Goal: Task Accomplishment & Management: Use online tool/utility

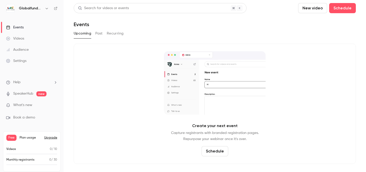
click at [46, 8] on icon "button" at bounding box center [47, 8] width 4 height 4
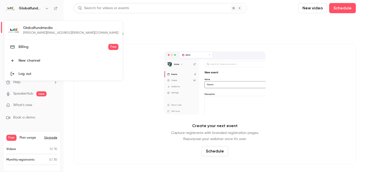
click at [163, 32] on div at bounding box center [183, 86] width 366 height 172
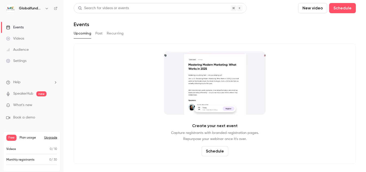
click at [21, 38] on div "Videos" at bounding box center [15, 38] width 18 height 5
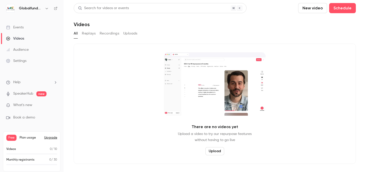
click at [133, 31] on button "Uploads" at bounding box center [130, 33] width 14 height 8
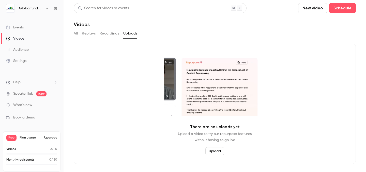
click at [220, 149] on button "Upload" at bounding box center [214, 151] width 19 height 8
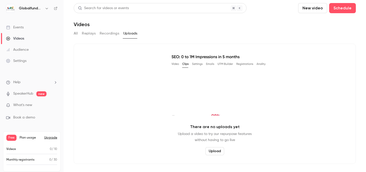
click at [218, 151] on button "Upload" at bounding box center [214, 151] width 19 height 8
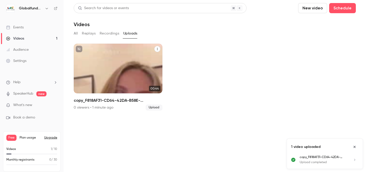
click at [118, 66] on p "copy_F818AF31-CD64-42DA-B58E-2B11BAEF3B1F" at bounding box center [118, 76] width 77 height 24
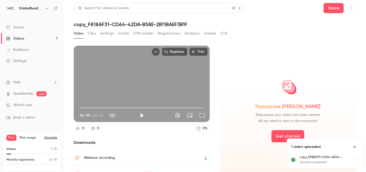
click at [355, 148] on icon "Close uploads list" at bounding box center [355, 147] width 4 height 4
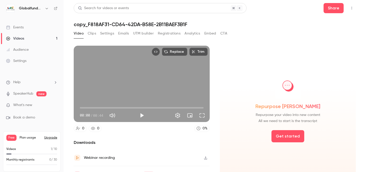
click at [92, 32] on button "Clips" at bounding box center [92, 33] width 8 height 8
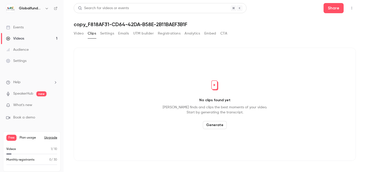
click at [215, 124] on button "Generate" at bounding box center [215, 125] width 24 height 8
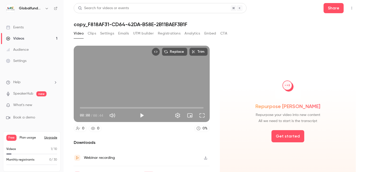
click at [93, 34] on button "Clips" at bounding box center [92, 33] width 8 height 8
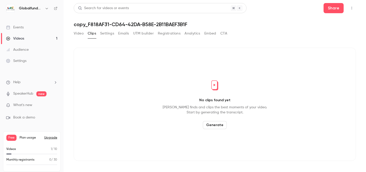
click at [219, 125] on button "Generate" at bounding box center [215, 125] width 24 height 8
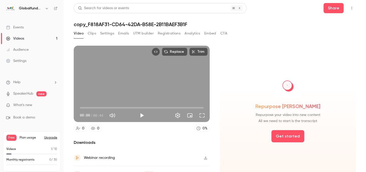
click at [46, 8] on icon "button" at bounding box center [47, 8] width 2 height 1
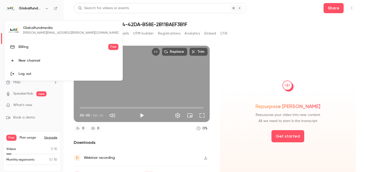
click at [252, 20] on div at bounding box center [183, 86] width 366 height 172
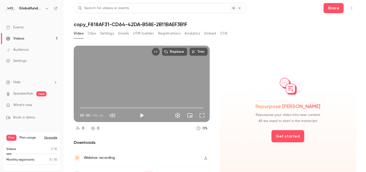
click at [40, 39] on link "Videos 1" at bounding box center [32, 38] width 64 height 11
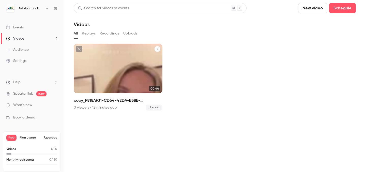
click at [122, 70] on p "copy_F818AF31-CD64-42DA-B58E-2B11BAEF3B1F" at bounding box center [118, 76] width 77 height 24
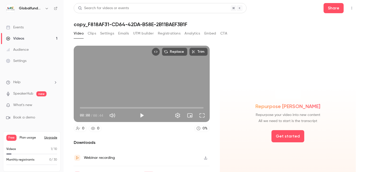
click at [96, 37] on div "Video Clips Settings Emails UTM builder Registrations Analytics Embed CTA" at bounding box center [151, 33] width 154 height 8
click at [93, 34] on button "Clips" at bounding box center [92, 33] width 8 height 8
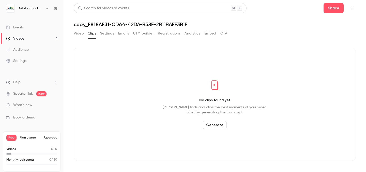
click at [216, 126] on button "Generate" at bounding box center [215, 125] width 24 height 8
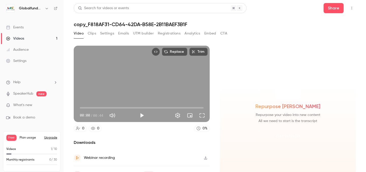
click at [279, 137] on button "Get started" at bounding box center [288, 136] width 33 height 12
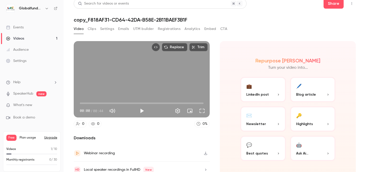
scroll to position [10, 0]
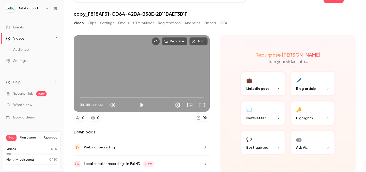
click at [269, 78] on button "💼 LinkedIn post" at bounding box center [263, 83] width 46 height 25
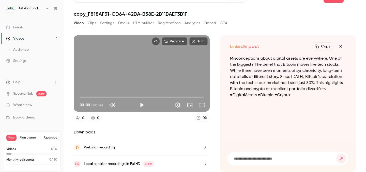
click at [94, 24] on button "Clips" at bounding box center [92, 23] width 8 height 8
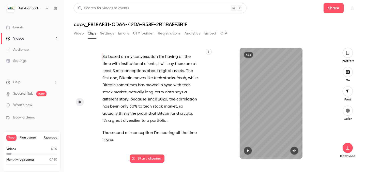
scroll to position [3, 0]
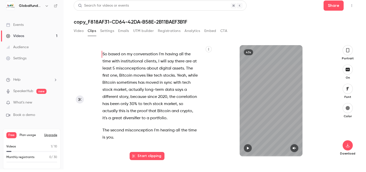
click at [347, 55] on button "button" at bounding box center [348, 50] width 10 height 10
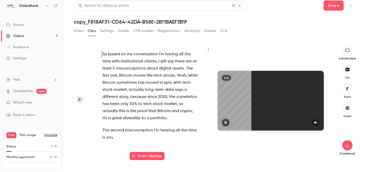
click at [347, 51] on icon "button" at bounding box center [348, 50] width 6 height 4
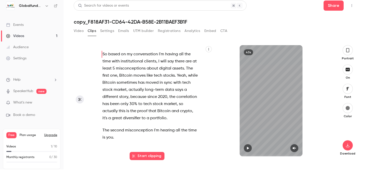
click at [347, 51] on icon "button" at bounding box center [348, 51] width 4 height 6
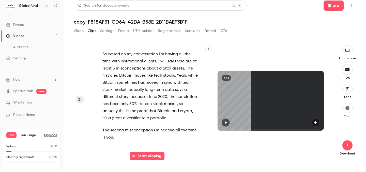
click at [347, 51] on icon "button" at bounding box center [348, 50] width 6 height 4
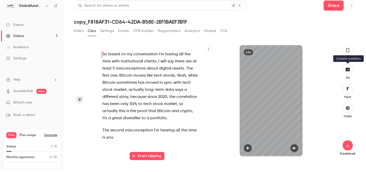
click at [349, 70] on icon "button" at bounding box center [348, 69] width 4 height 3
click at [349, 70] on icon "button" at bounding box center [348, 70] width 6 height 4
click at [27, 58] on link "Settings" at bounding box center [32, 58] width 64 height 11
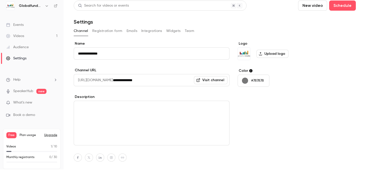
click at [115, 28] on button "Registration form" at bounding box center [107, 31] width 30 height 8
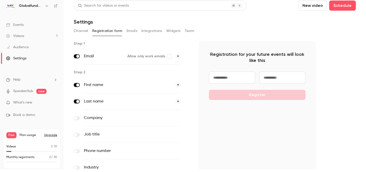
click at [133, 29] on button "Emails" at bounding box center [132, 31] width 11 height 8
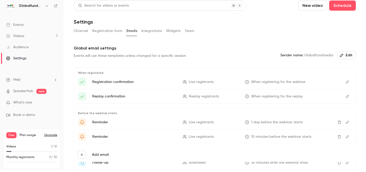
click at [151, 29] on button "Integrations" at bounding box center [151, 31] width 21 height 8
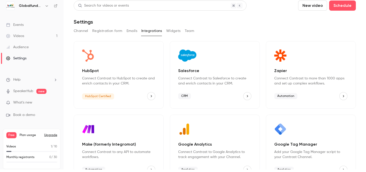
click at [170, 28] on button "Widgets" at bounding box center [173, 31] width 14 height 8
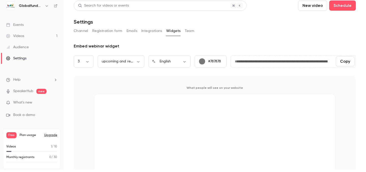
click at [189, 29] on button "Team" at bounding box center [190, 31] width 10 height 8
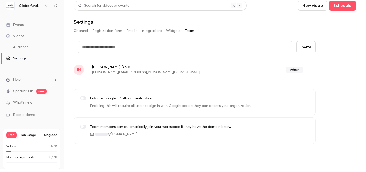
click at [24, 36] on link "Videos 1" at bounding box center [32, 36] width 64 height 11
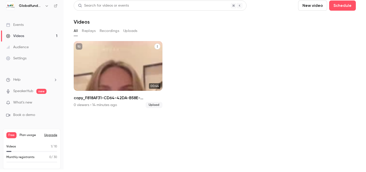
click at [121, 52] on div "Globalfundmedia [DATE] copy_F818AF31-CD64-42DA-B58E-2B11BAEF3B1F" at bounding box center [118, 66] width 89 height 50
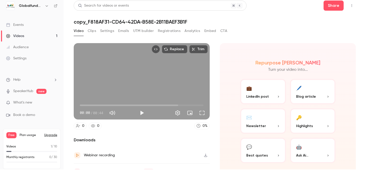
click at [272, 85] on button "💼 LinkedIn post" at bounding box center [263, 91] width 46 height 25
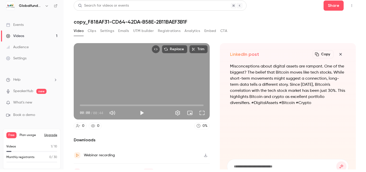
click at [91, 32] on button "Clips" at bounding box center [92, 31] width 8 height 8
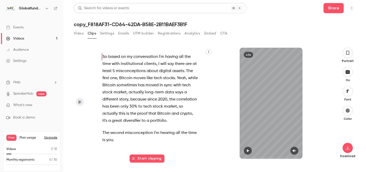
scroll to position [3, 0]
